Goal: Navigation & Orientation: Find specific page/section

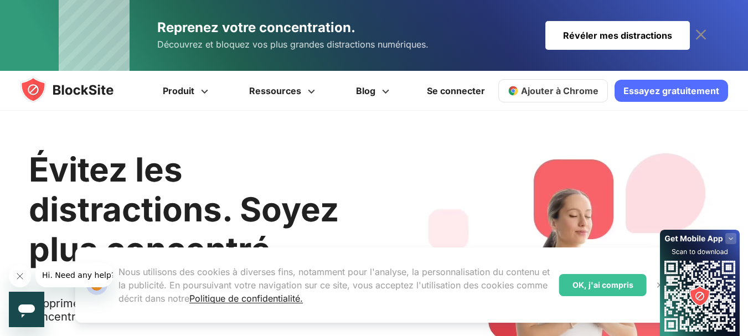
click at [378, 154] on h1 "Évitez les distractions. Soyez plus concentré." at bounding box center [205, 210] width 353 height 120
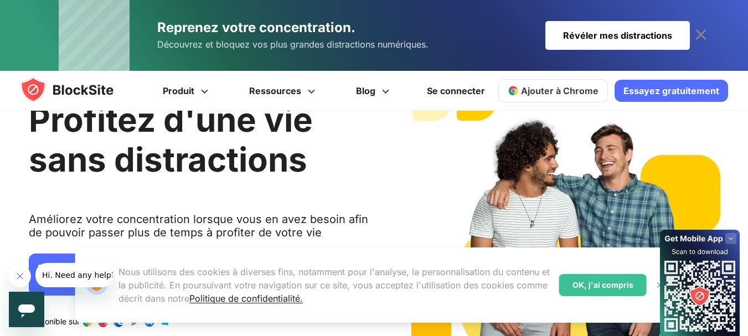
scroll to position [111, 0]
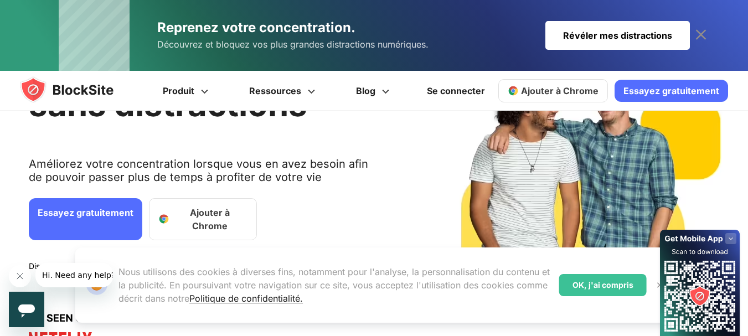
click at [615, 291] on div "OK, j'ai compris" at bounding box center [602, 285] width 87 height 22
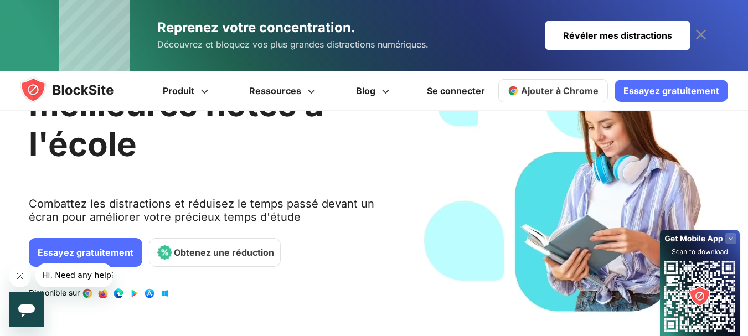
scroll to position [0, 0]
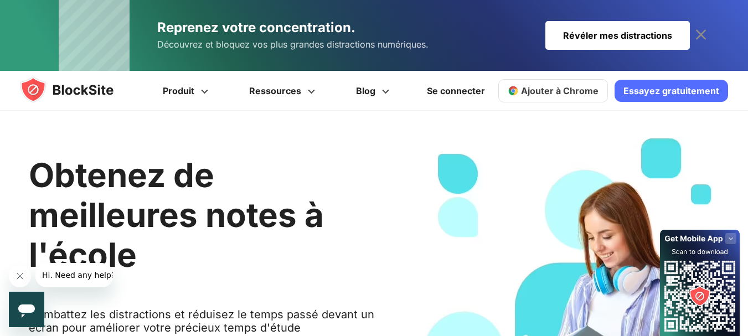
click at [367, 169] on h2 "Obtenez de meilleures notes à l'école" at bounding box center [205, 215] width 353 height 120
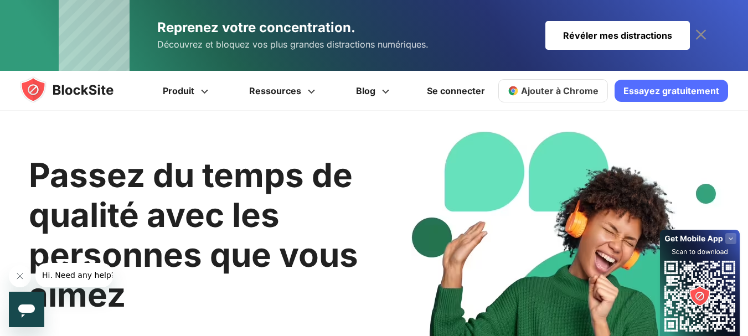
click at [86, 90] on img at bounding box center [77, 89] width 115 height 27
